Goal: Task Accomplishment & Management: Complete application form

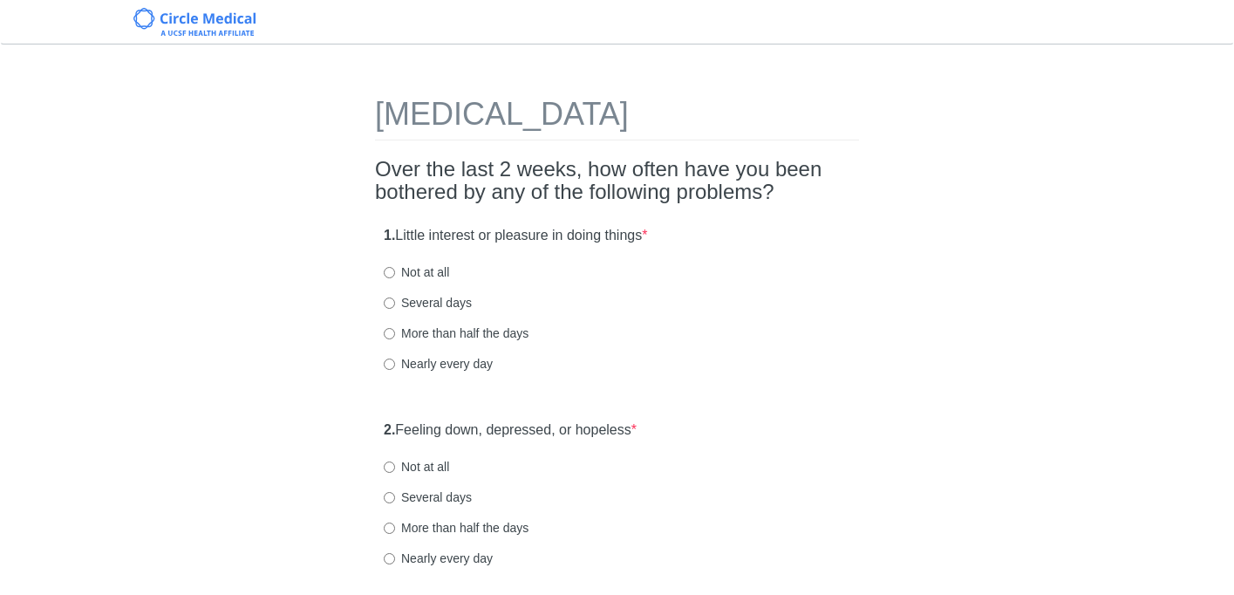
scroll to position [11, 0]
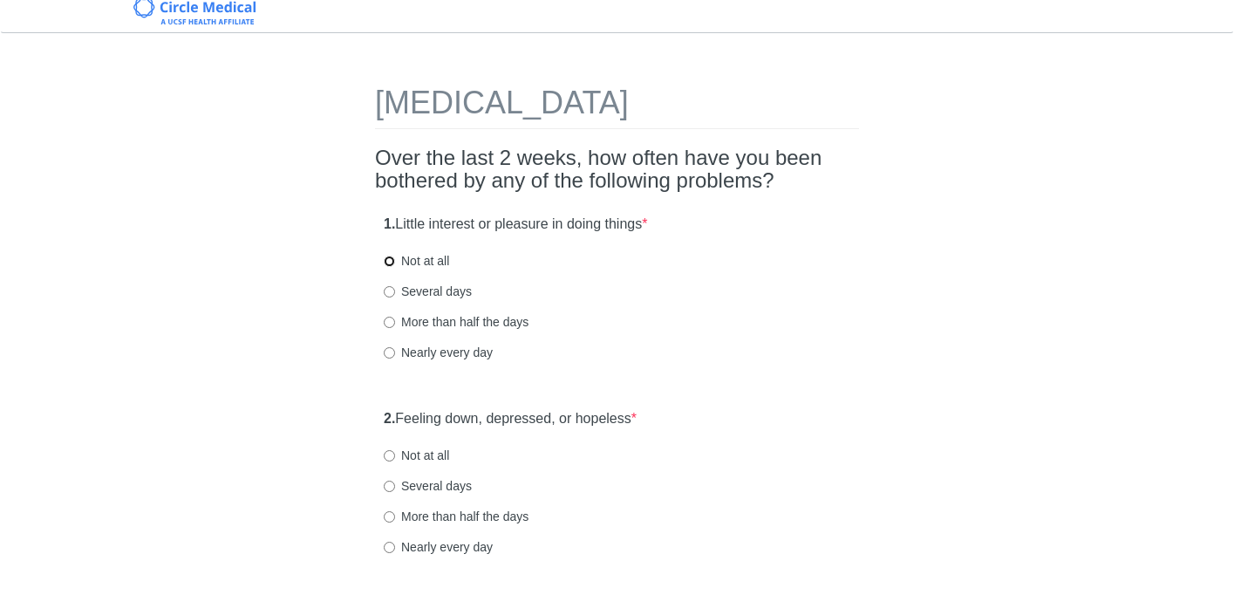
click at [391, 260] on input "Not at all" at bounding box center [389, 261] width 11 height 11
radio input "true"
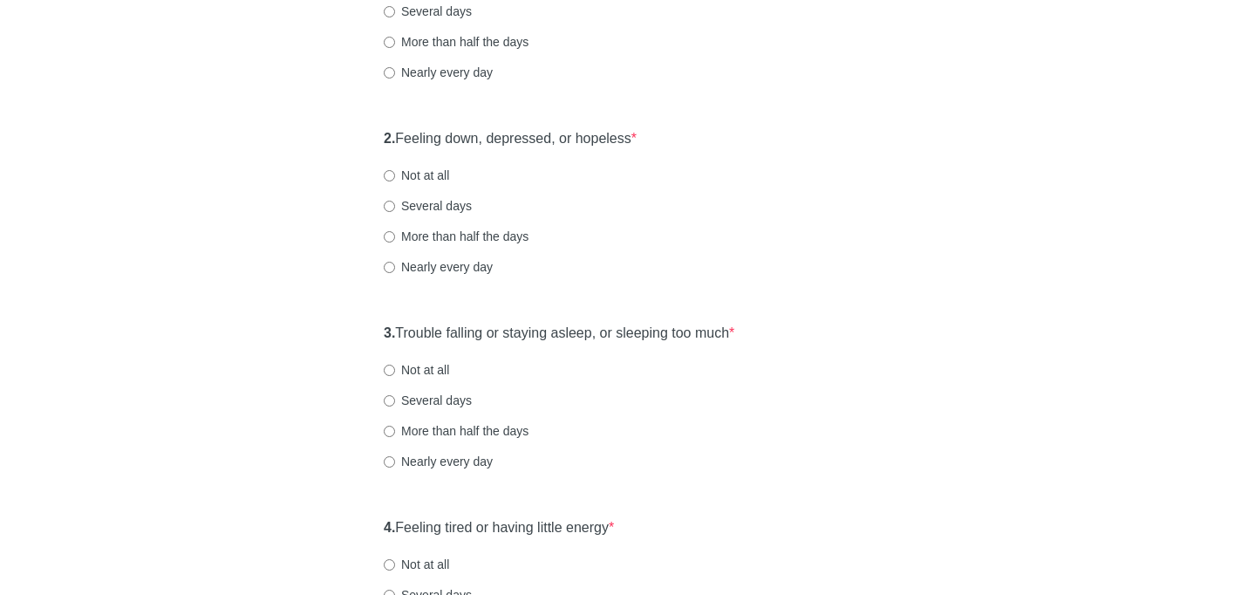
scroll to position [303, 0]
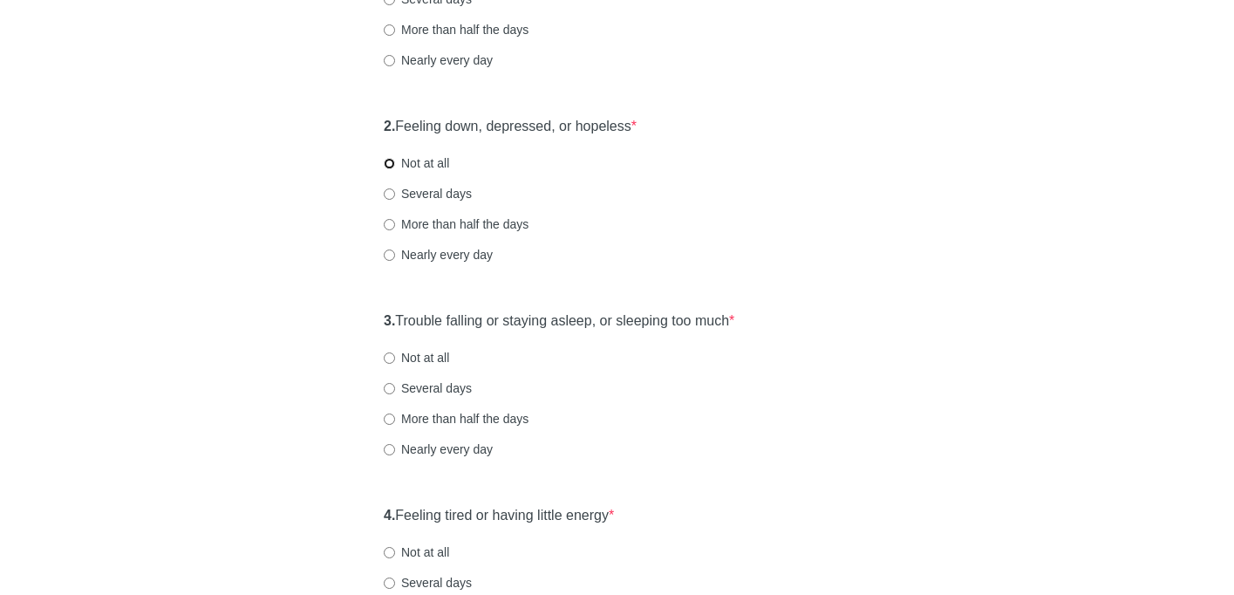
click at [390, 164] on input "Not at all" at bounding box center [389, 163] width 11 height 11
radio input "true"
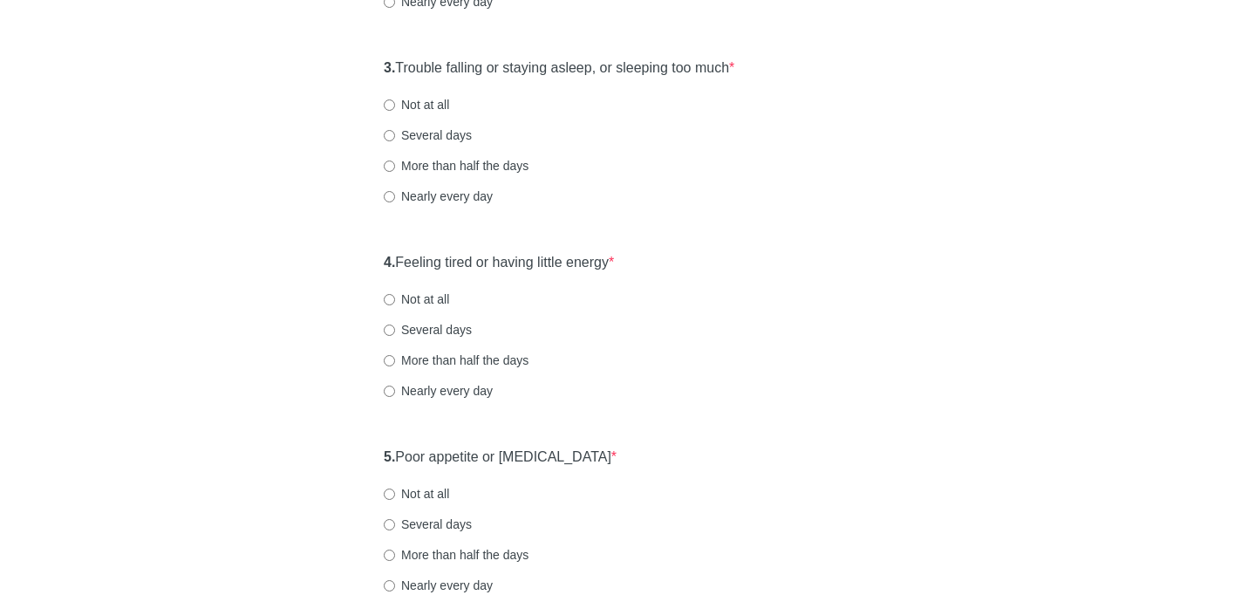
scroll to position [561, 0]
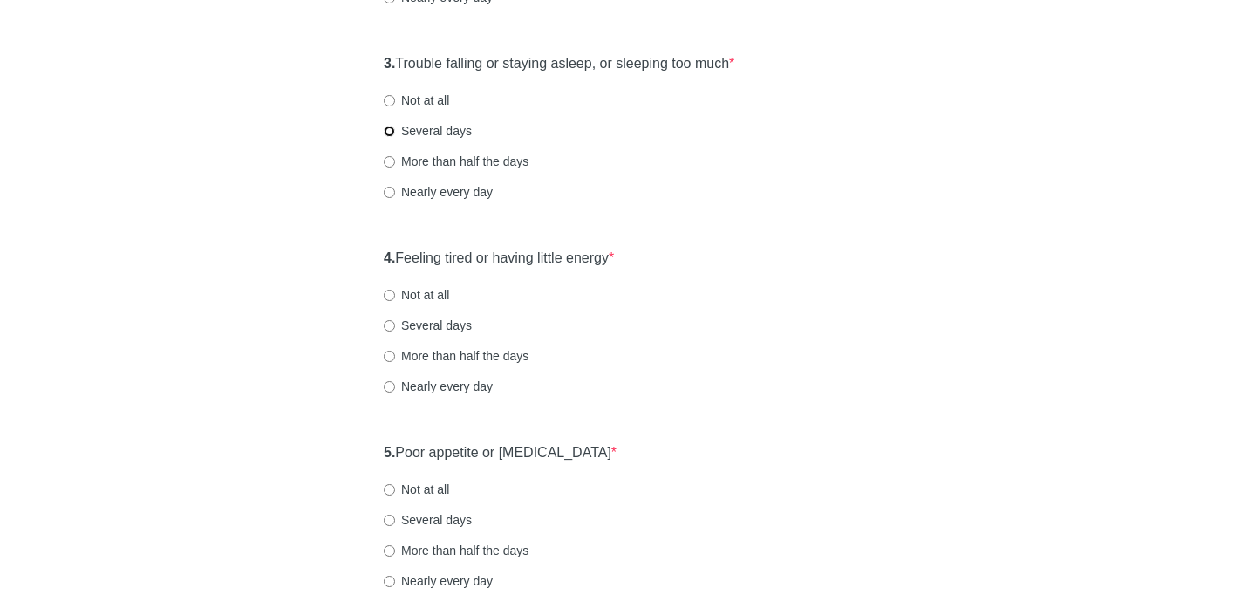
click at [391, 131] on input "Several days" at bounding box center [389, 131] width 11 height 11
radio input "true"
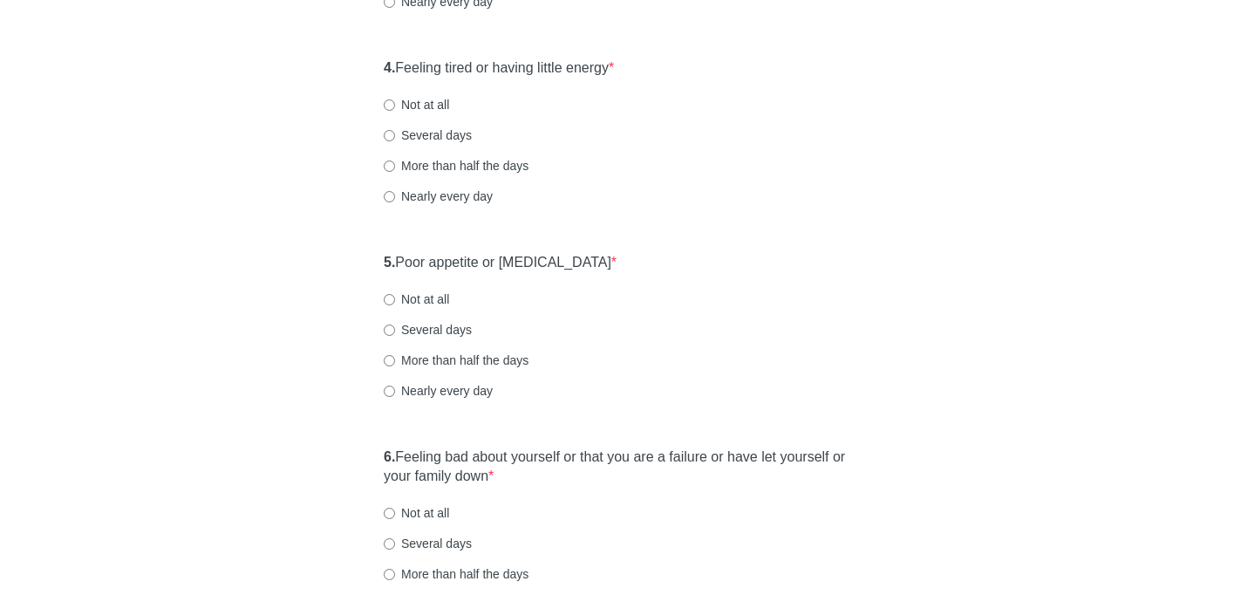
scroll to position [752, 0]
click at [392, 104] on input "Not at all" at bounding box center [389, 104] width 11 height 11
radio input "true"
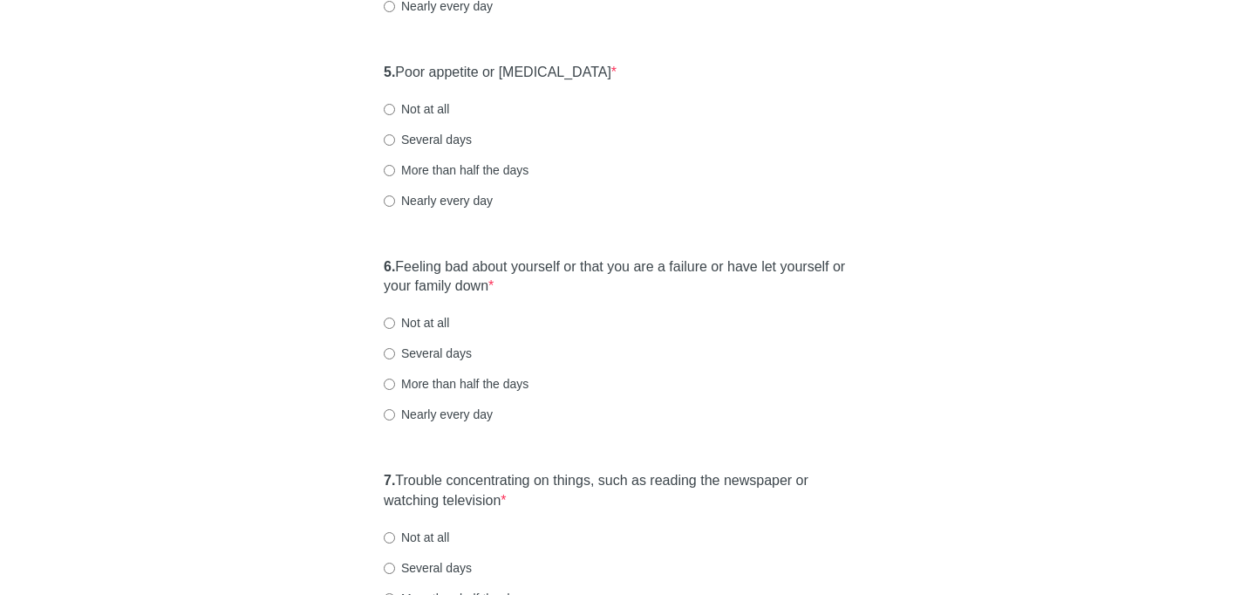
scroll to position [944, 0]
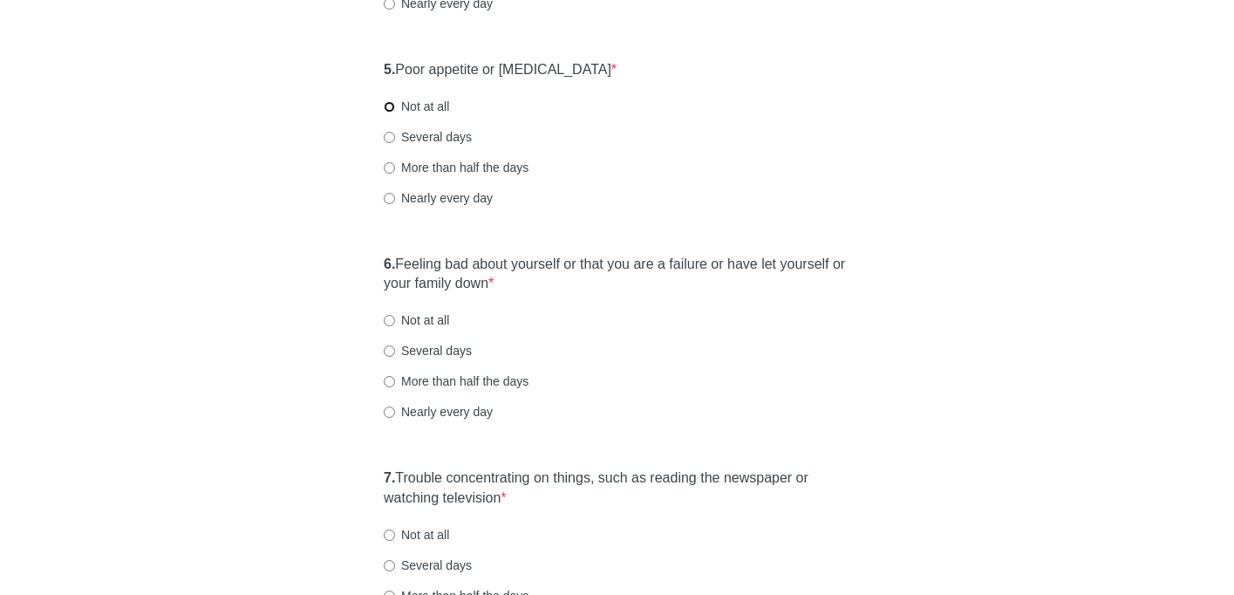
click at [392, 107] on input "Not at all" at bounding box center [389, 106] width 11 height 11
radio input "true"
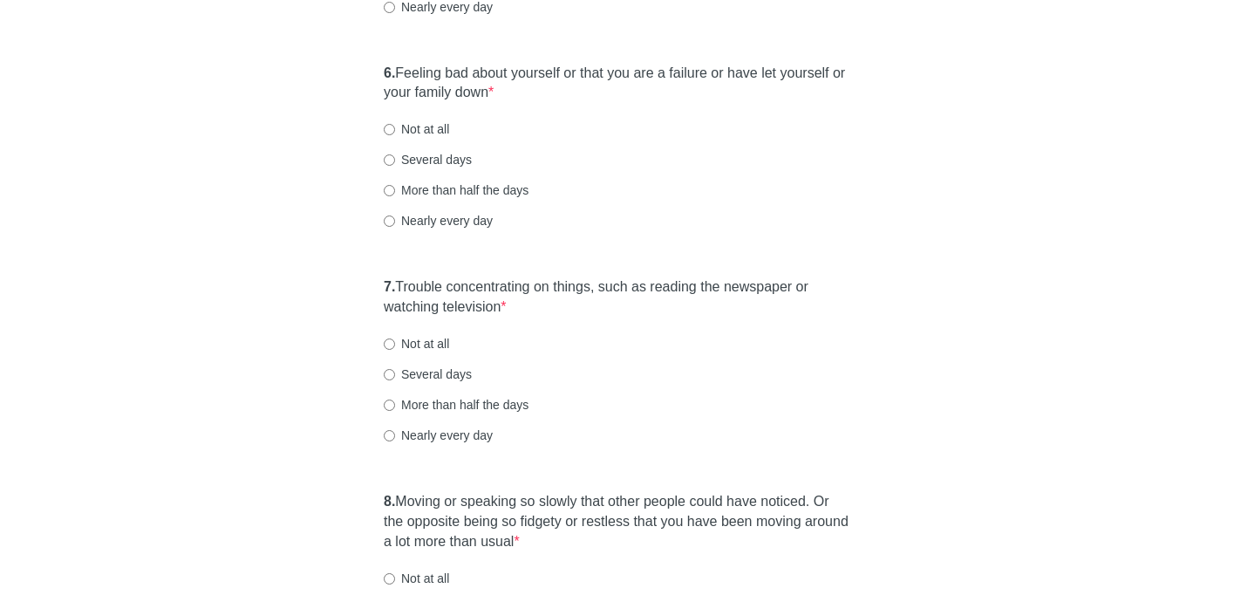
scroll to position [1133, 0]
click at [392, 133] on input "Not at all" at bounding box center [389, 131] width 11 height 11
radio input "true"
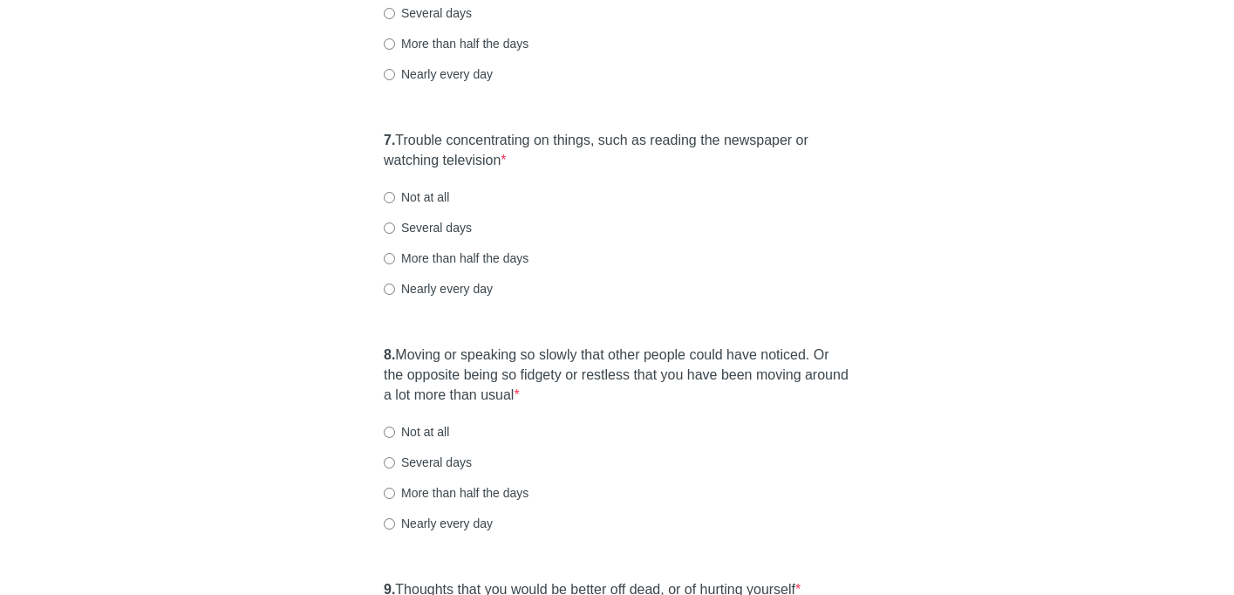
scroll to position [1286, 0]
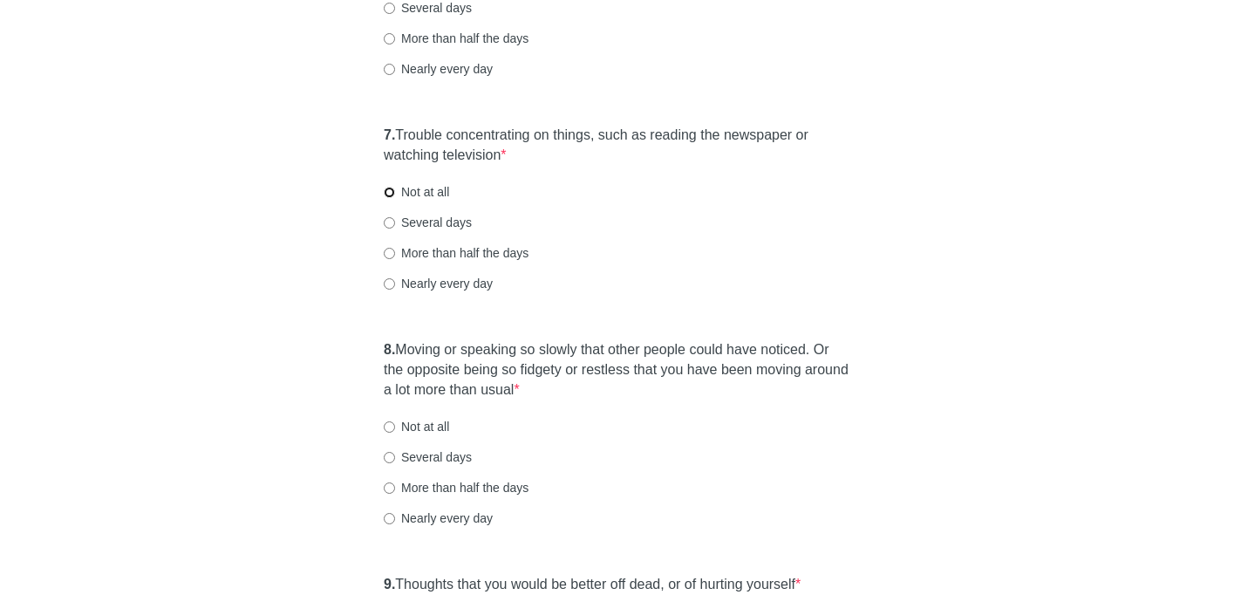
click at [386, 188] on input "Not at all" at bounding box center [389, 192] width 11 height 11
radio input "true"
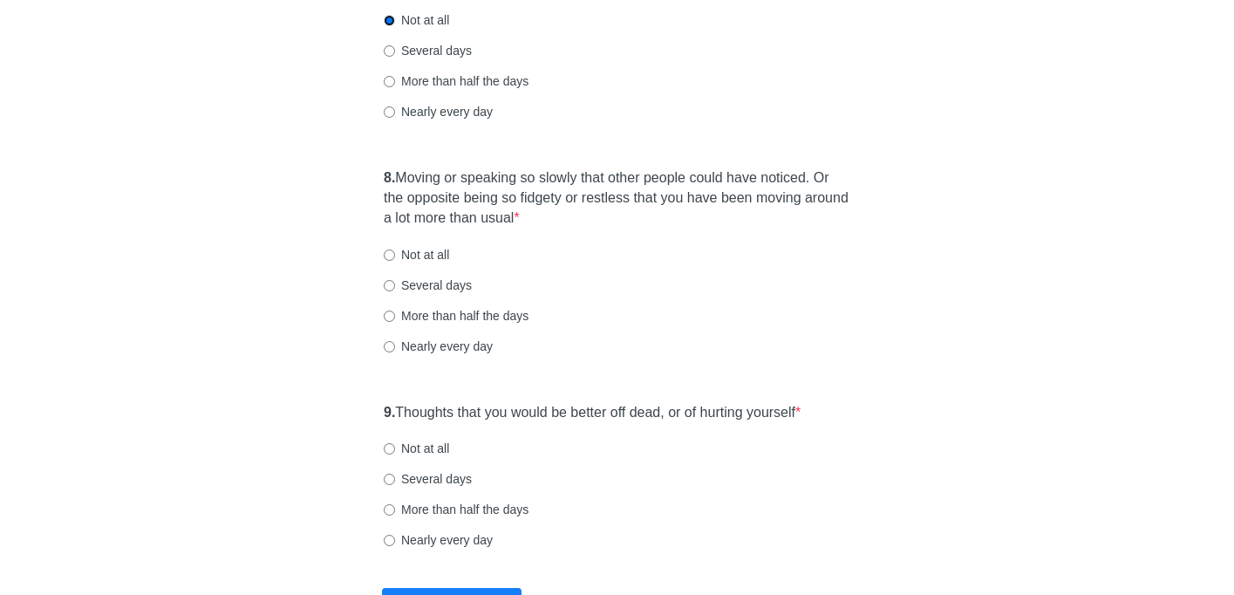
scroll to position [1460, 0]
click at [392, 282] on input "Several days" at bounding box center [389, 283] width 11 height 11
radio input "true"
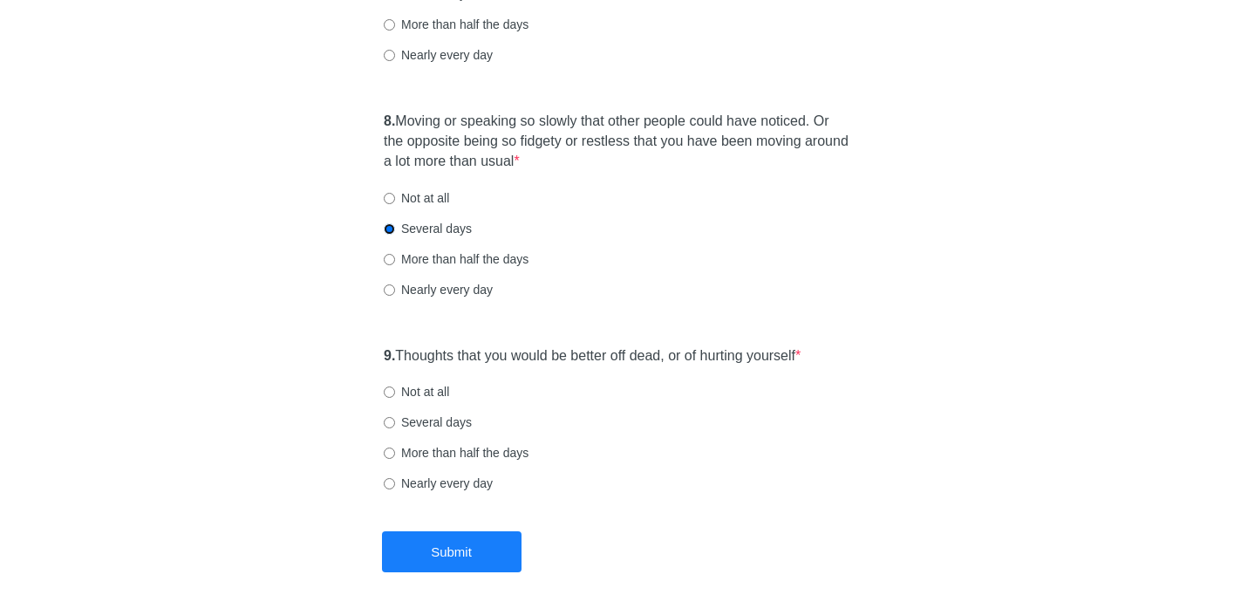
scroll to position [1598, 0]
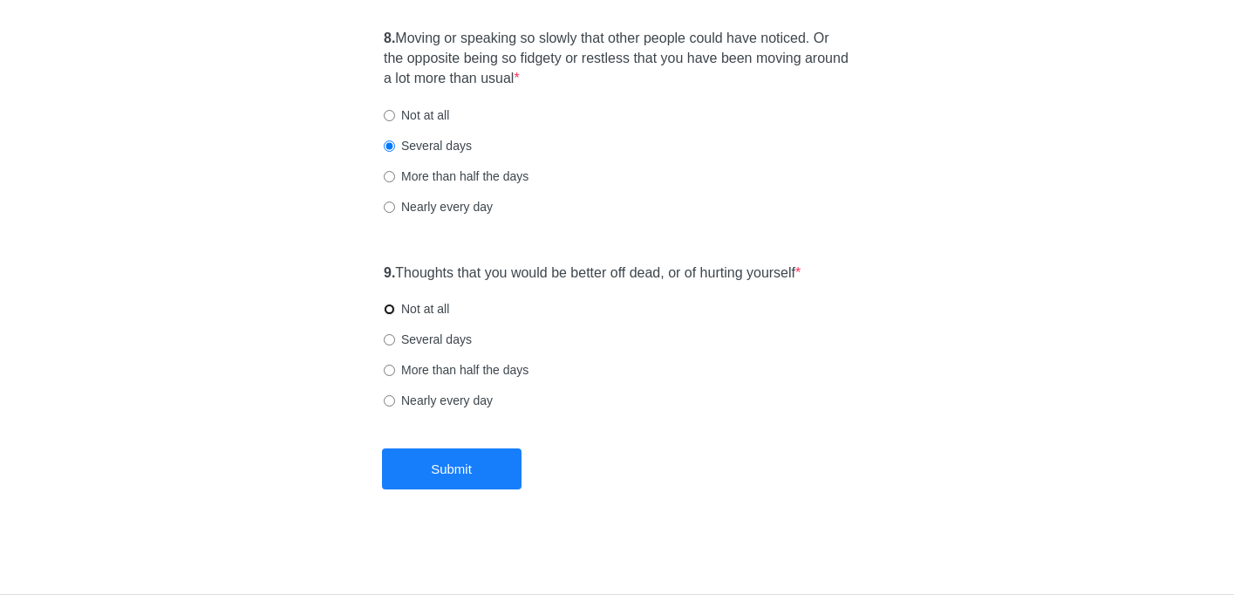
click at [392, 309] on input "Not at all" at bounding box center [389, 308] width 11 height 11
radio input "true"
click at [453, 476] on button "Submit" at bounding box center [452, 468] width 140 height 41
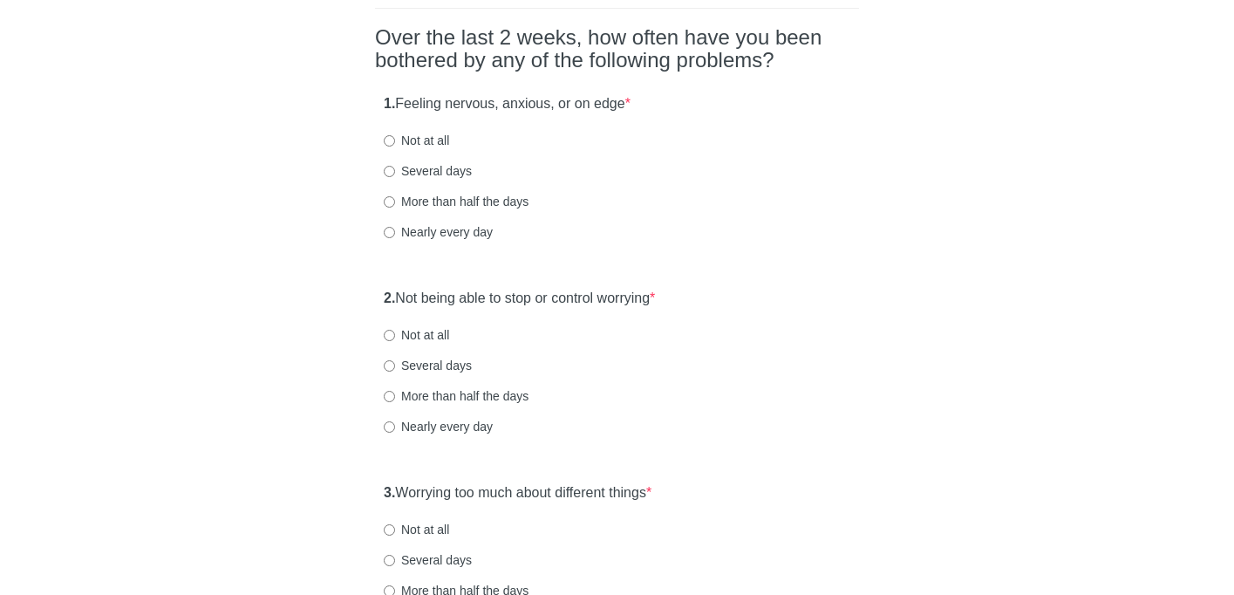
scroll to position [133, 0]
click at [391, 141] on input "Not at all" at bounding box center [389, 138] width 11 height 11
radio input "true"
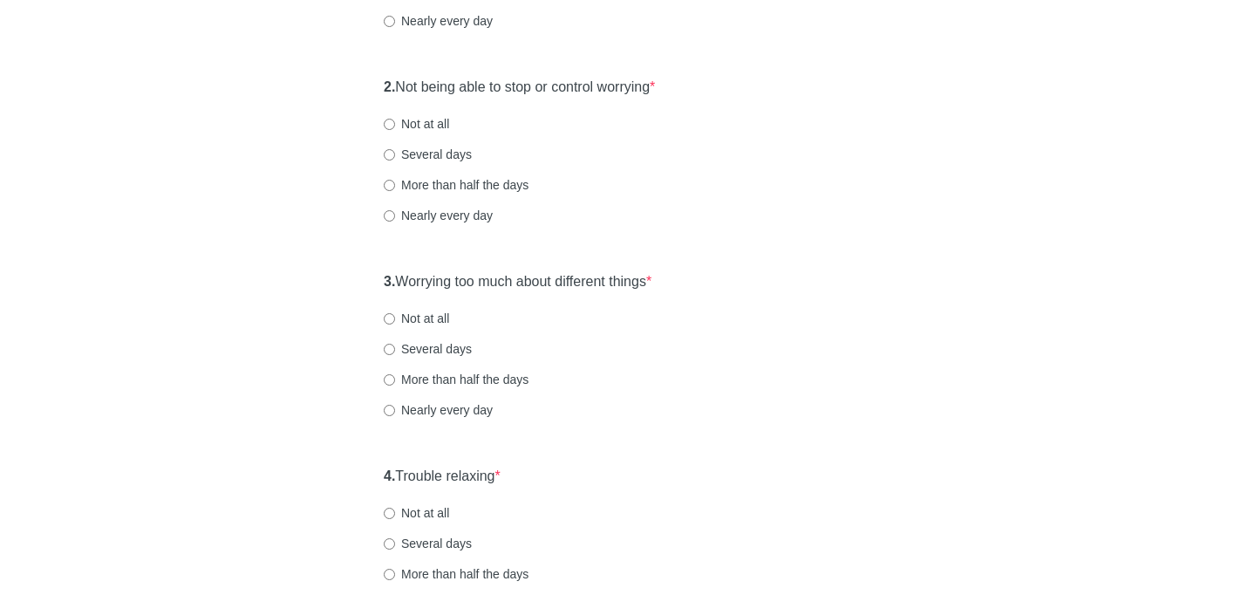
scroll to position [359, 0]
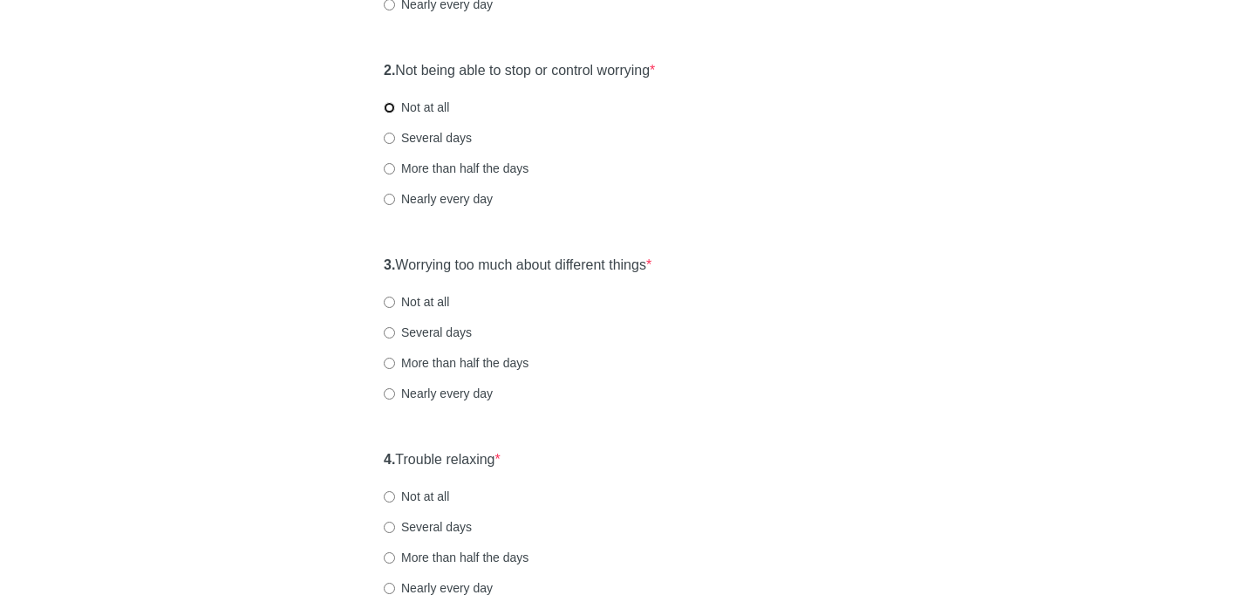
click at [388, 107] on input "Not at all" at bounding box center [389, 107] width 11 height 11
radio input "true"
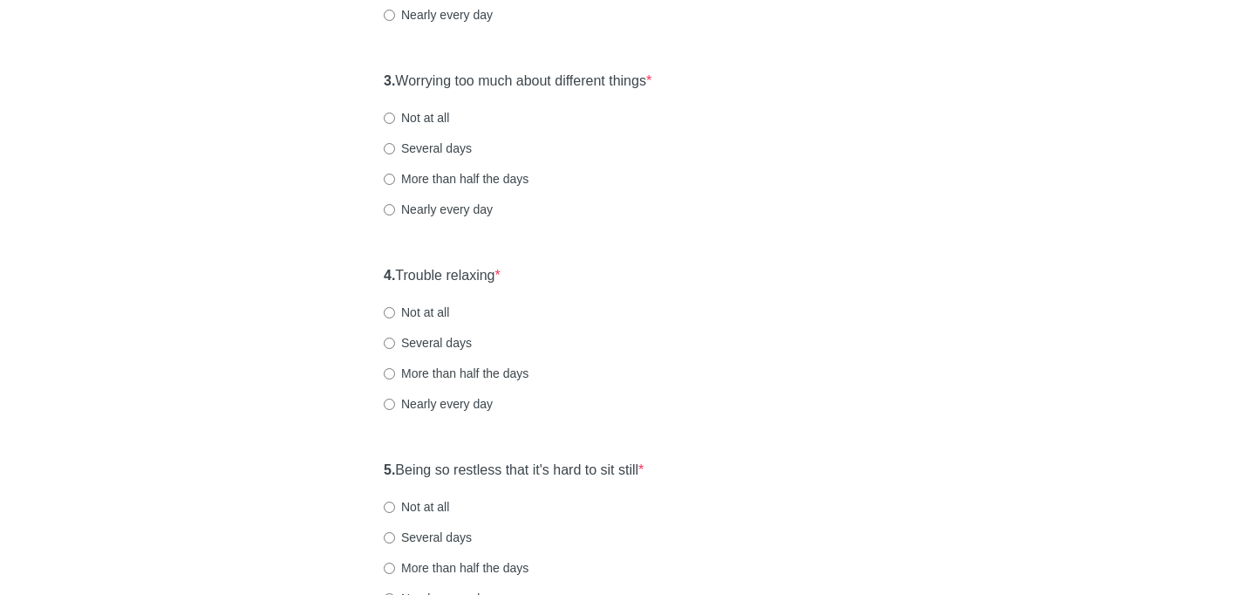
scroll to position [546, 0]
click at [390, 118] on input "Not at all" at bounding box center [389, 115] width 11 height 11
radio input "true"
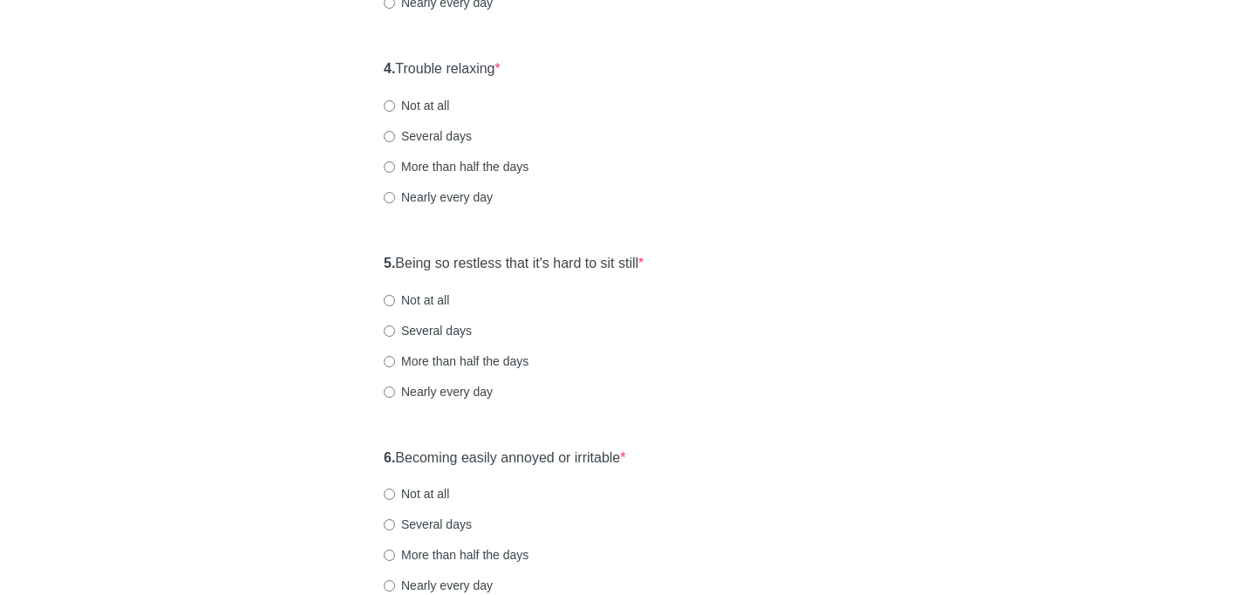
scroll to position [759, 0]
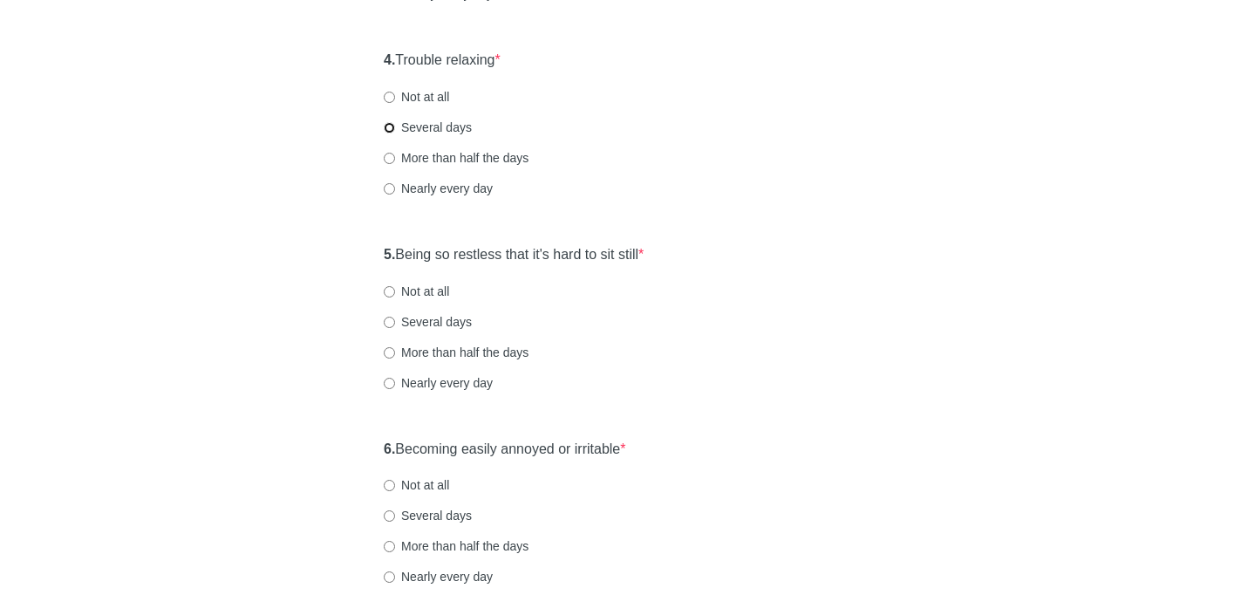
click at [389, 129] on input "Several days" at bounding box center [389, 127] width 11 height 11
radio input "true"
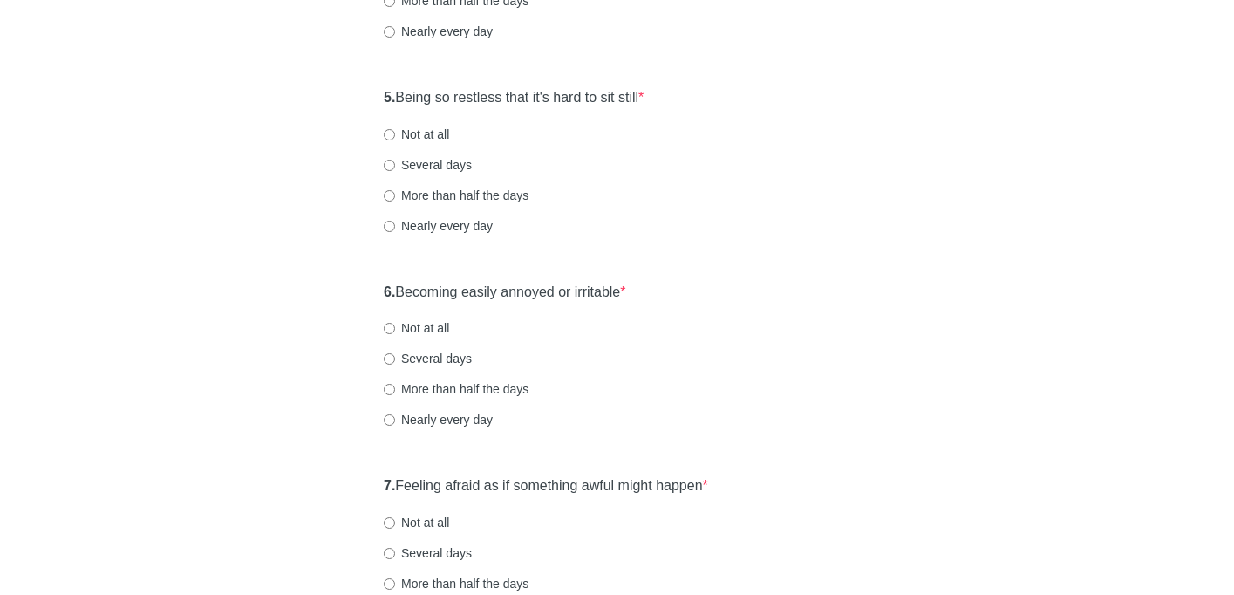
scroll to position [917, 0]
click at [392, 159] on input "Several days" at bounding box center [389, 163] width 11 height 11
radio input "true"
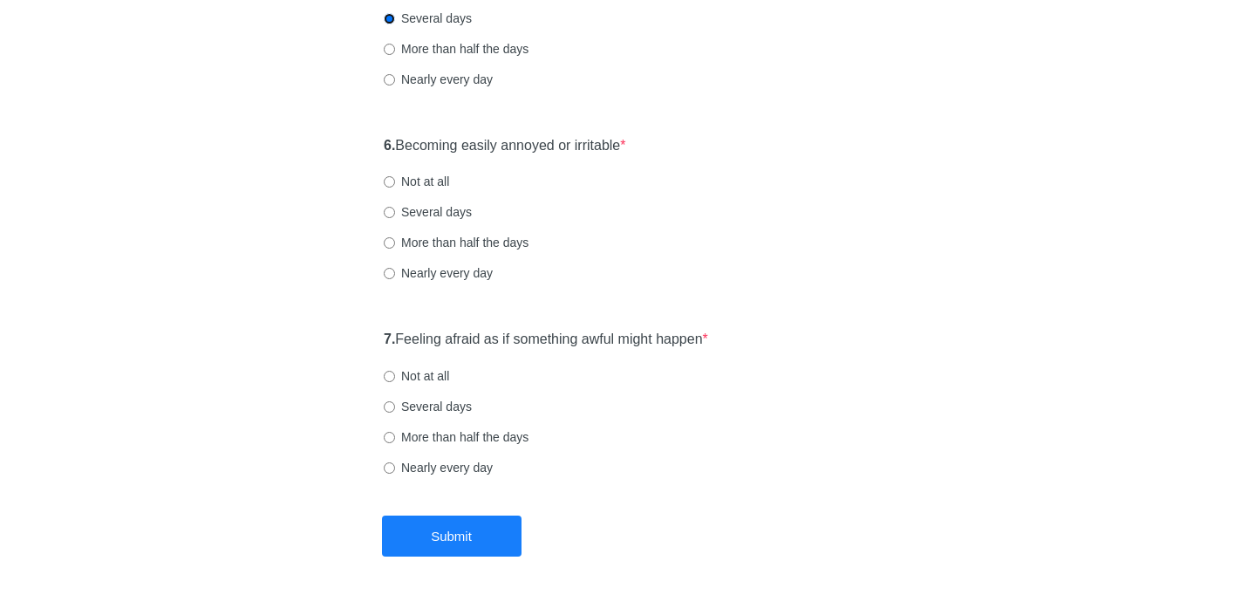
scroll to position [1072, 0]
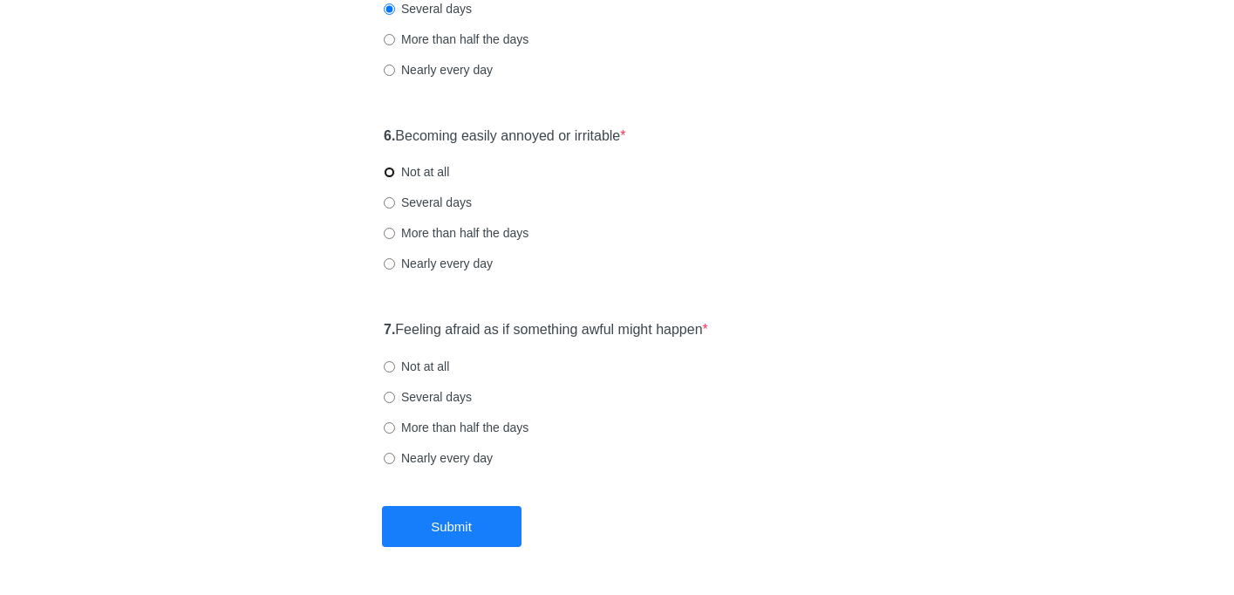
click at [392, 173] on input "Not at all" at bounding box center [389, 172] width 11 height 11
radio input "true"
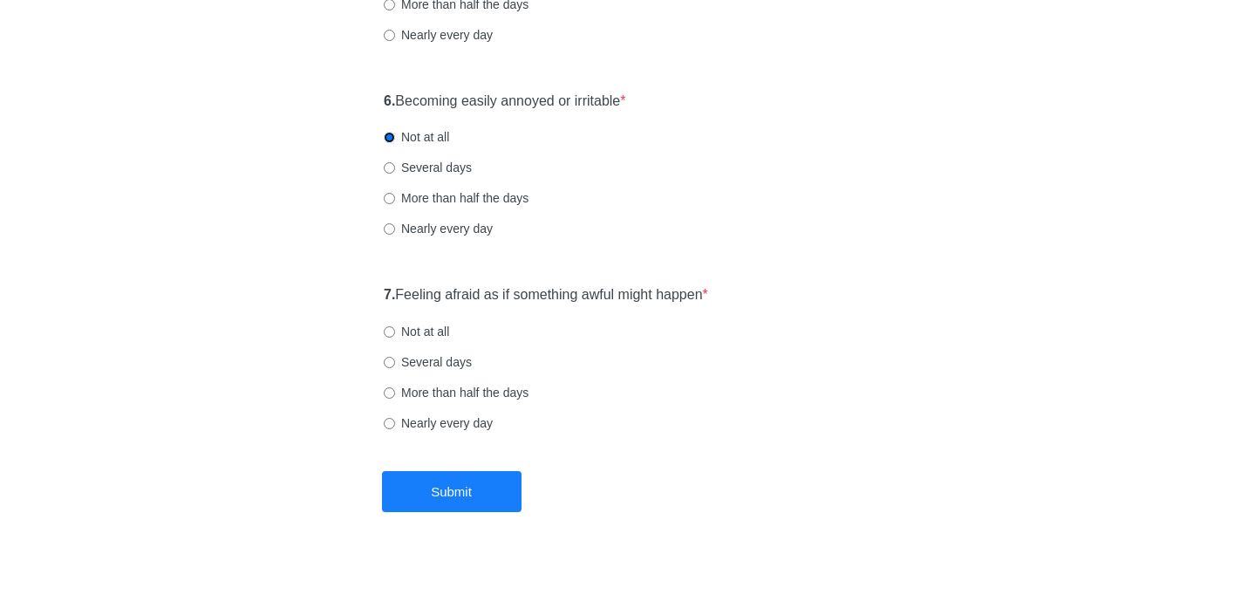
scroll to position [1129, 0]
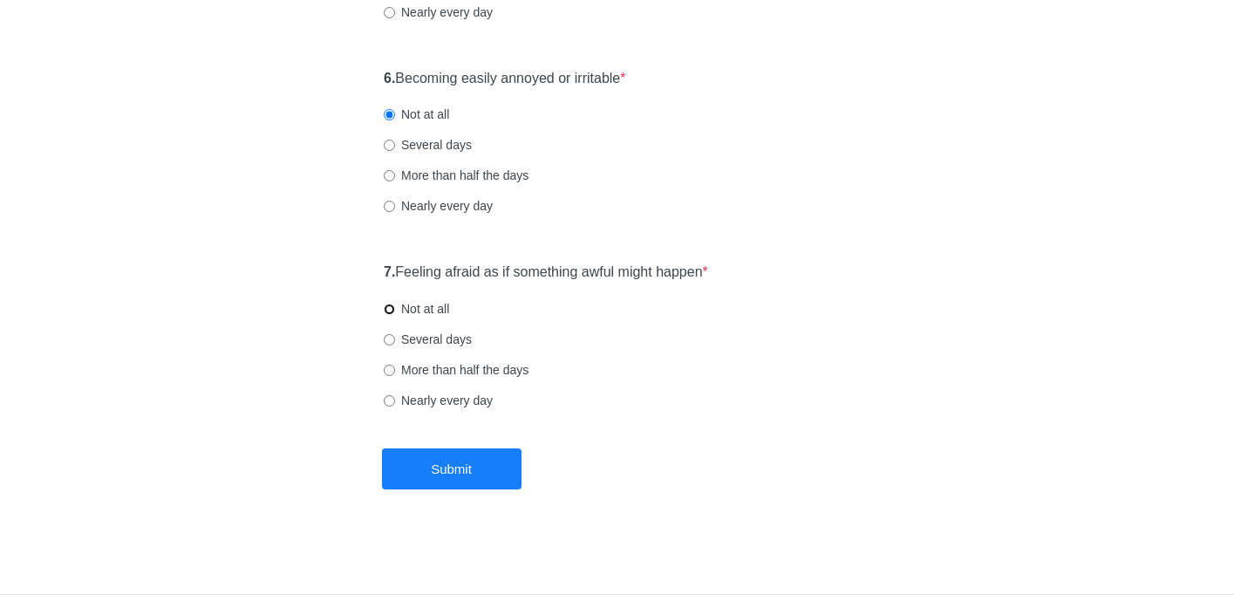
click at [389, 309] on input "Not at all" at bounding box center [389, 308] width 11 height 11
radio input "true"
click at [448, 461] on button "Submit" at bounding box center [452, 468] width 140 height 41
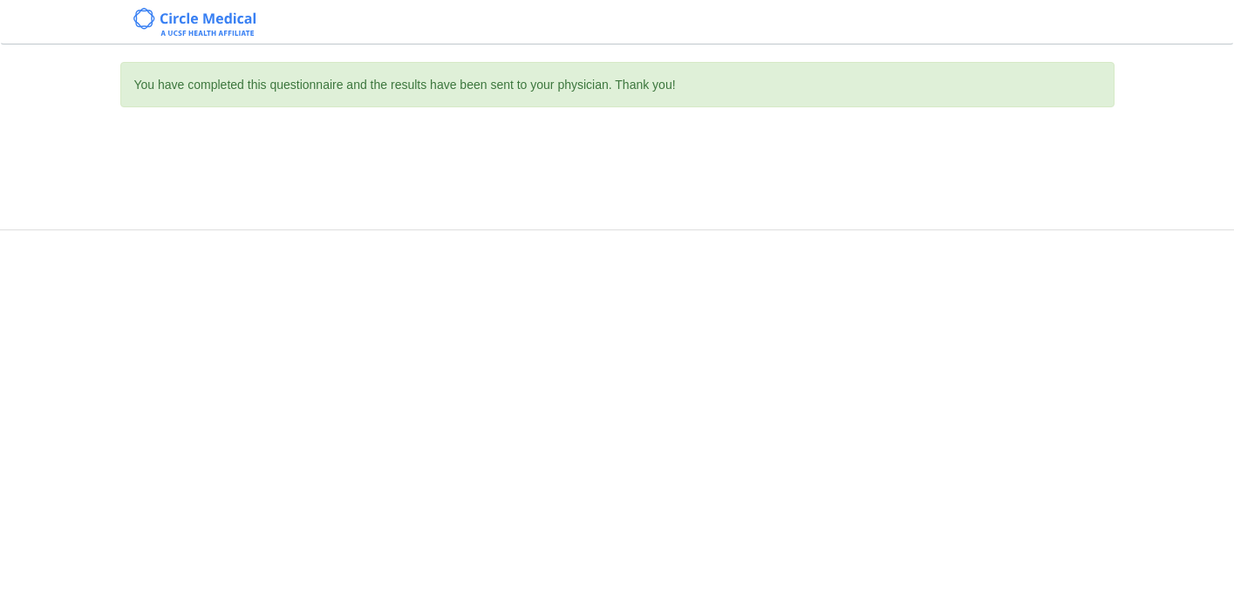
scroll to position [0, 0]
